Goal: Task Accomplishment & Management: Use online tool/utility

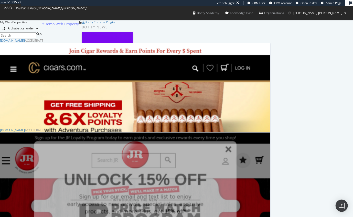
scroll to position [58, 0]
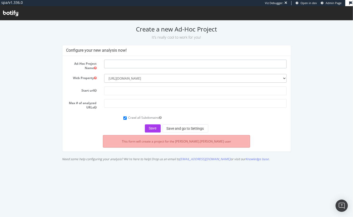
click at [108, 64] on input "text" at bounding box center [195, 63] width 183 height 9
type input "Full Crawl - Robots Test"
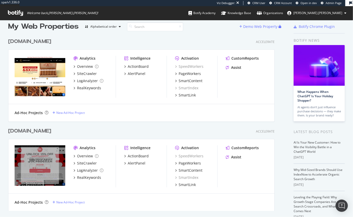
scroll to position [7, 0]
click at [61, 201] on div "New Ad-Hoc Project" at bounding box center [70, 202] width 28 height 4
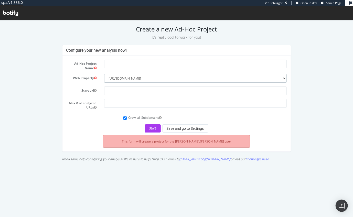
click at [150, 79] on select "--------- [URL][DOMAIN_NAME] [URL][DOMAIN_NAME]" at bounding box center [195, 78] width 183 height 9
select select "8102"
click at [125, 64] on input "text" at bounding box center [195, 63] width 183 height 9
type input "Full Crawl - Robots Test"
click at [121, 92] on input "text" at bounding box center [195, 90] width 183 height 9
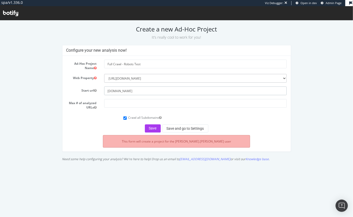
type input "[DOMAIN_NAME]"
click at [124, 104] on input "number" at bounding box center [195, 103] width 183 height 9
click at [174, 129] on button "Save and go to Settings" at bounding box center [186, 128] width 46 height 8
click at [119, 105] on input "number" at bounding box center [195, 103] width 183 height 9
type input "5"
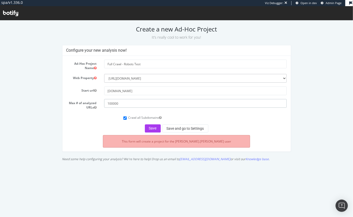
click at [131, 104] on input "100000" at bounding box center [195, 103] width 183 height 9
type input "100000"
click at [183, 127] on button "Save and go to Settings" at bounding box center [186, 128] width 46 height 8
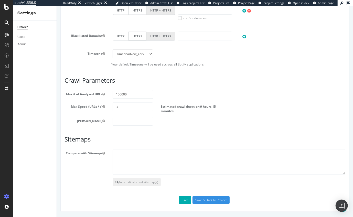
scroll to position [271, 0]
click at [130, 183] on button "Automatically find sitemap(s)" at bounding box center [137, 183] width 48 height 8
click at [134, 156] on textarea at bounding box center [229, 162] width 233 height 26
click at [180, 200] on button "Save" at bounding box center [185, 201] width 12 height 8
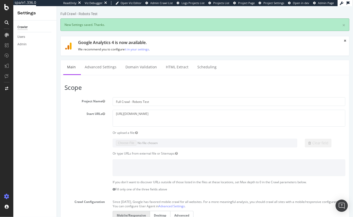
scroll to position [0, 0]
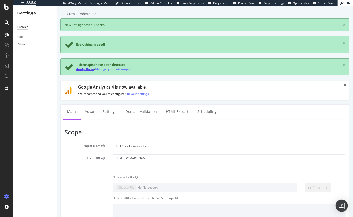
click at [87, 68] on link "Apply them" at bounding box center [85, 69] width 18 height 4
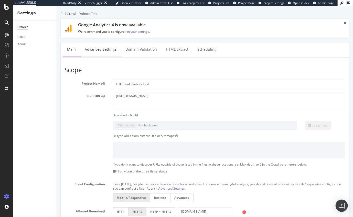
click at [93, 49] on link "Advanced Settings" at bounding box center [100, 50] width 39 height 14
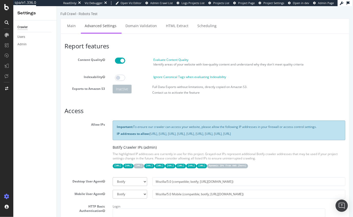
click at [121, 79] on span at bounding box center [120, 78] width 10 height 6
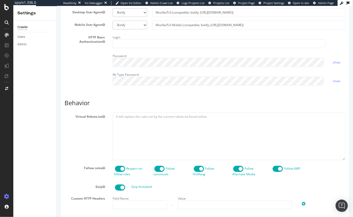
scroll to position [170, 0]
click at [128, 132] on textarea at bounding box center [229, 136] width 233 height 47
paste textarea "Disallow: /*prefn* Disallow: /*prefv* Disallow: /*pmin Disallow: /*pmax Disallo…"
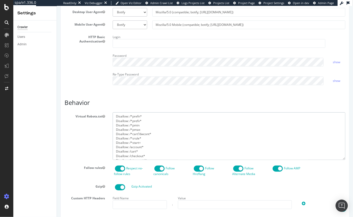
scroll to position [59, 0]
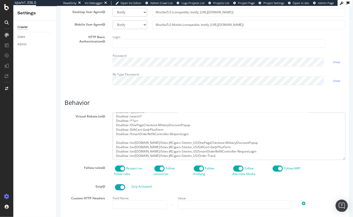
drag, startPoint x: 144, startPoint y: 127, endPoint x: 108, endPoint y: 127, distance: 36.1
click at [108, 127] on div "Virtual Robots.txt Disallow: /*prefn* Disallow: /*prefv* Disallow: /*pmin Disal…" at bounding box center [204, 136] width 289 height 47
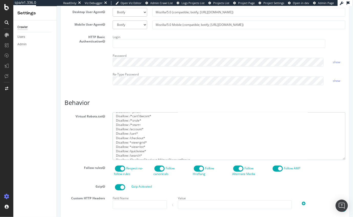
scroll to position [18, 0]
drag, startPoint x: 145, startPoint y: 133, endPoint x: 101, endPoint y: 133, distance: 44.1
click at [101, 133] on div "Virtual Robots.txt Disallow: /*prefn* Disallow: /*prefv* Disallow: /*pmin Disal…" at bounding box center [204, 136] width 289 height 47
type textarea "Disallow: /*prefn* Disallow: /*prefv* Disallow: /*pmin Disallow: /*pmax Disallo…"
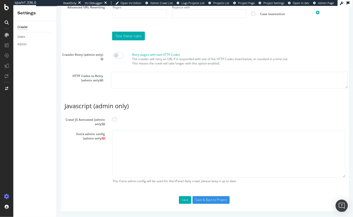
scroll to position [422, 0]
click at [197, 201] on input "Save & Back to Project" at bounding box center [211, 201] width 37 height 8
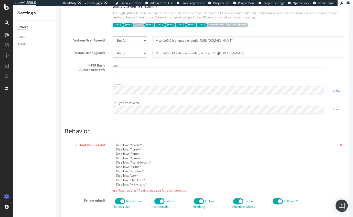
scroll to position [184, 0]
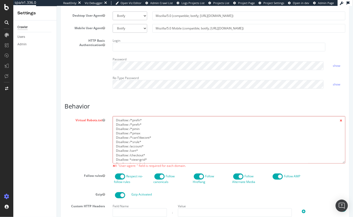
click at [151, 137] on textarea "Disallow: /*prefn* Disallow: /*prefv* Disallow: /*pmin Disallow: /*pmax Disallo…" at bounding box center [229, 139] width 233 height 47
click at [156, 126] on textarea "Disallow: /*prefn* Disallow: /*prefv* Disallow: /*pmin Disallow: /*pmax Disallo…" at bounding box center [229, 139] width 233 height 47
paste textarea "User-agent: *"
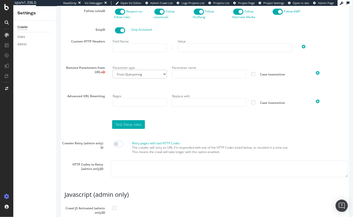
scroll to position [444, 0]
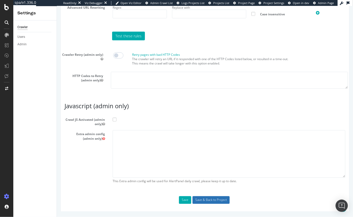
type textarea "User-agent: * Disallow: /*prefn* Disallow: /*prefv* Disallow: /*pmin Disallow: …"
click at [212, 199] on input "Save & Back to Project" at bounding box center [211, 201] width 37 height 8
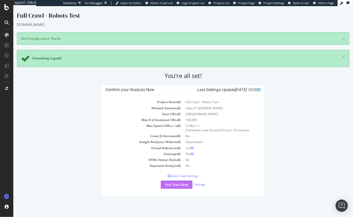
click at [179, 185] on button "Yes! Start Now" at bounding box center [177, 185] width 32 height 8
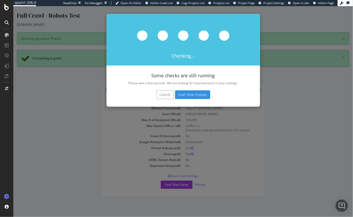
drag, startPoint x: 168, startPoint y: 57, endPoint x: 191, endPoint y: 58, distance: 22.6
click at [191, 58] on div "Checking..." at bounding box center [183, 40] width 154 height 52
drag, startPoint x: 159, startPoint y: 83, endPoint x: 235, endPoint y: 85, distance: 76.2
click at [235, 85] on div "Checking... Some checks are still running Please wait a few seconds. We are loo…" at bounding box center [183, 60] width 154 height 93
click at [236, 89] on div "Cancel Start Now Anyway" at bounding box center [183, 97] width 154 height 19
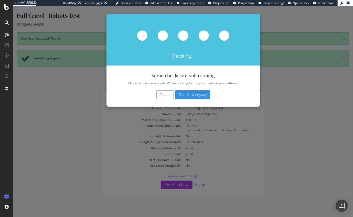
click at [193, 94] on button "Start Now Anyway" at bounding box center [192, 94] width 35 height 9
